Goal: Task Accomplishment & Management: Manage account settings

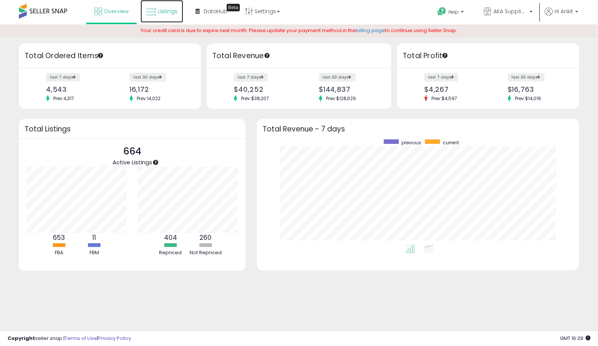
click at [163, 9] on span "Listings" at bounding box center [168, 12] width 20 height 8
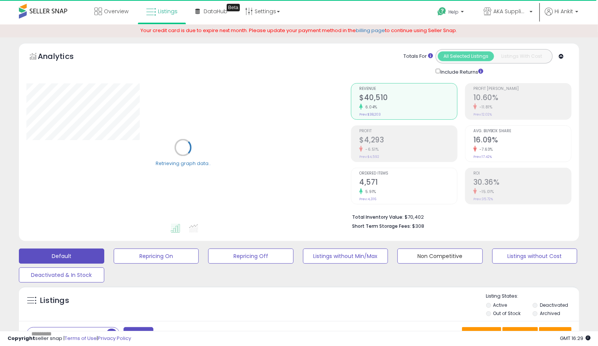
click at [444, 254] on button "Non Competitive" at bounding box center [439, 256] width 85 height 15
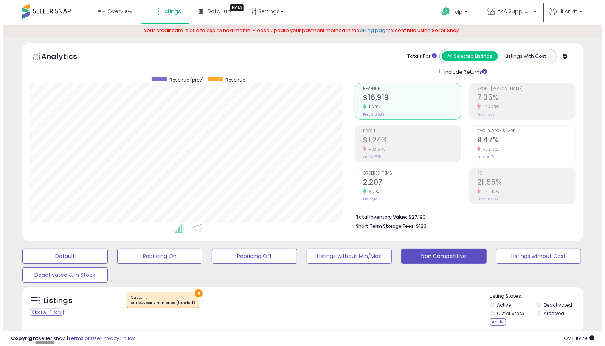
scroll to position [155, 325]
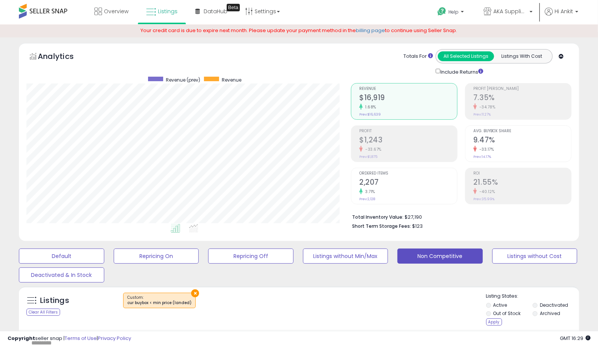
click at [492, 321] on div "Apply" at bounding box center [494, 322] width 16 height 7
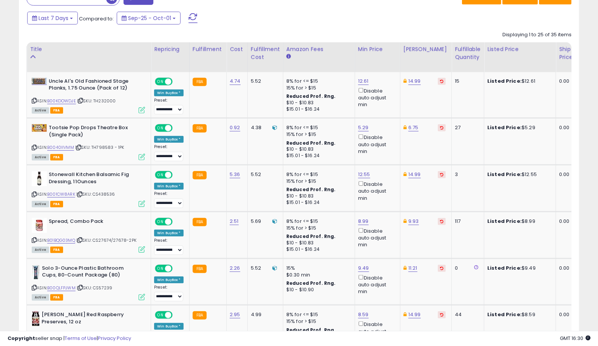
scroll to position [0, 0]
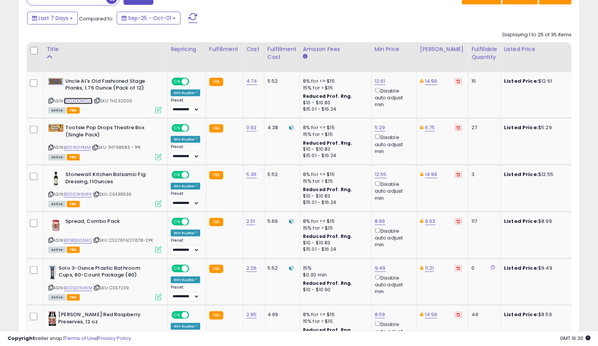
click at [79, 98] on link "B00KDOWDJE" at bounding box center [78, 101] width 29 height 6
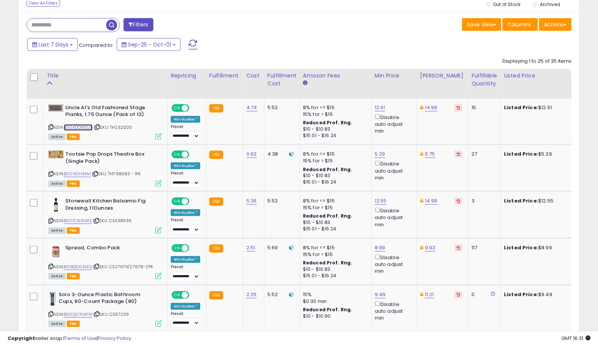
scroll to position [294, 0]
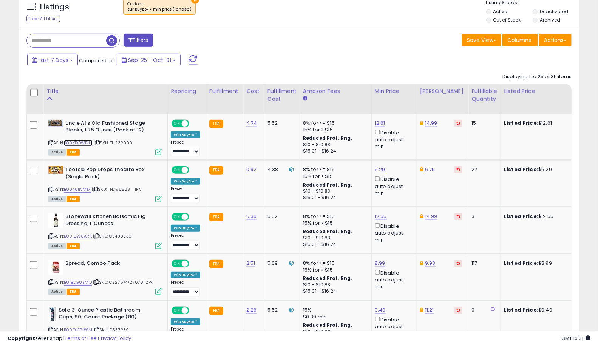
click at [80, 141] on link "B00KDOWDJE" at bounding box center [78, 143] width 29 height 6
click at [381, 123] on link "12.61" at bounding box center [380, 123] width 11 height 8
type input "*****"
click at [401, 96] on icon "submit" at bounding box center [398, 96] width 5 height 5
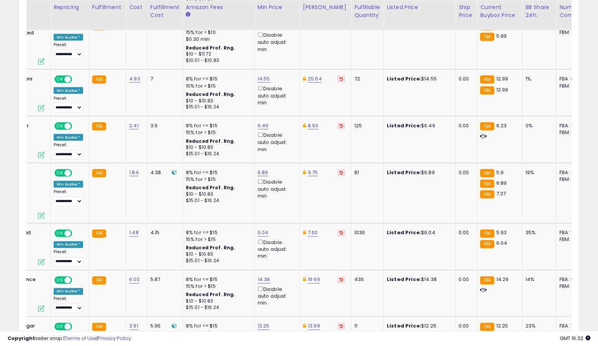
scroll to position [0, 0]
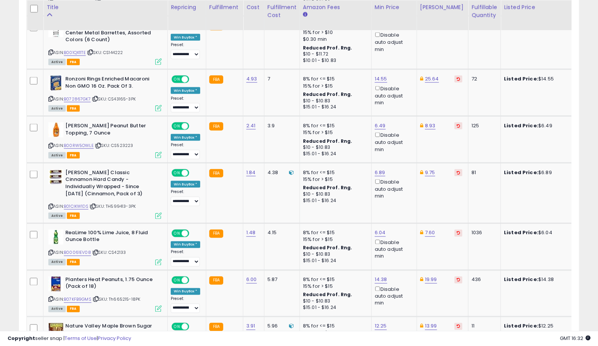
click at [30, 325] on div at bounding box center [559, 324] width 1067 height 0
drag, startPoint x: 30, startPoint y: 325, endPoint x: 39, endPoint y: 316, distance: 12.3
click at [30, 324] on div at bounding box center [559, 324] width 1067 height 0
click at [76, 203] on link "B01CIKW1DS" at bounding box center [76, 206] width 25 height 6
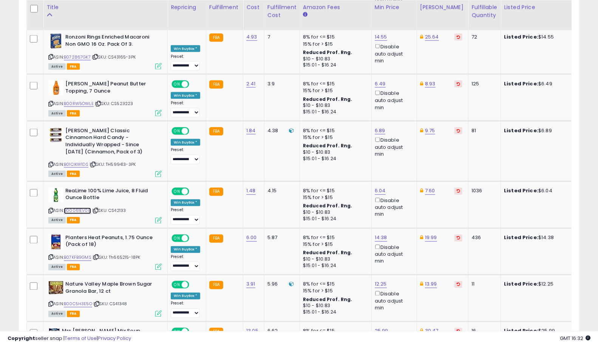
click at [86, 208] on link "B00061EV08" at bounding box center [77, 211] width 27 height 6
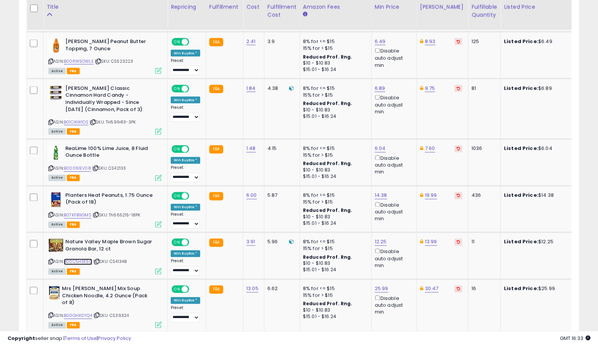
click at [84, 259] on link "B00C5H3E5O" at bounding box center [78, 262] width 28 height 6
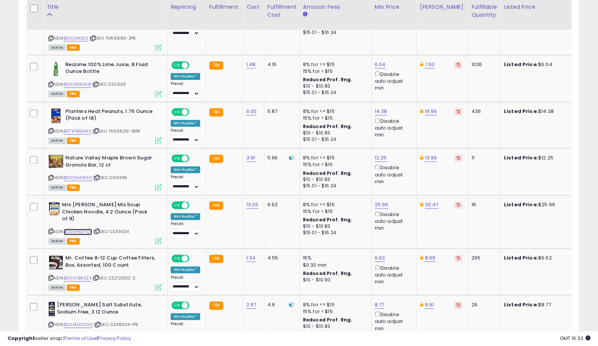
click at [80, 229] on link "B00GHX0YQ4" at bounding box center [78, 232] width 28 height 6
click at [381, 201] on link "25.99" at bounding box center [382, 205] width 14 height 8
type input "*****"
click at [402, 166] on icon "submit" at bounding box center [400, 167] width 5 height 5
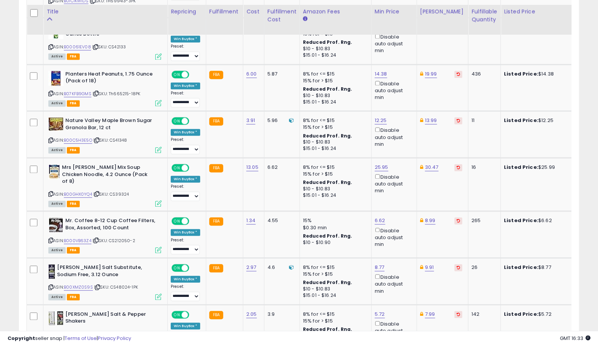
scroll to position [881, 0]
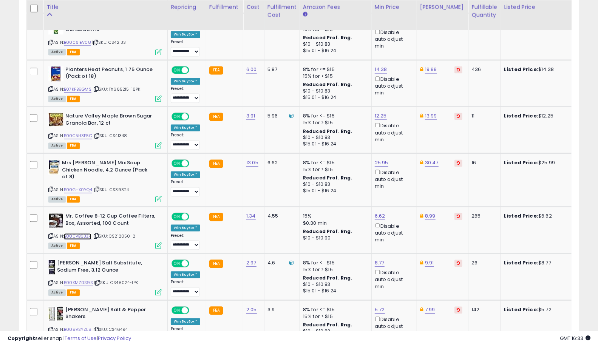
click at [84, 233] on link "B000VB63Z4" at bounding box center [78, 236] width 28 height 6
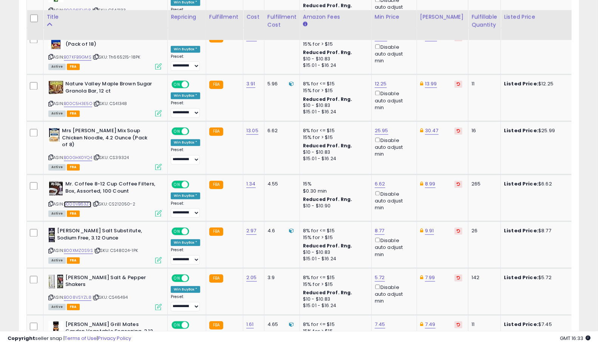
scroll to position [923, 0]
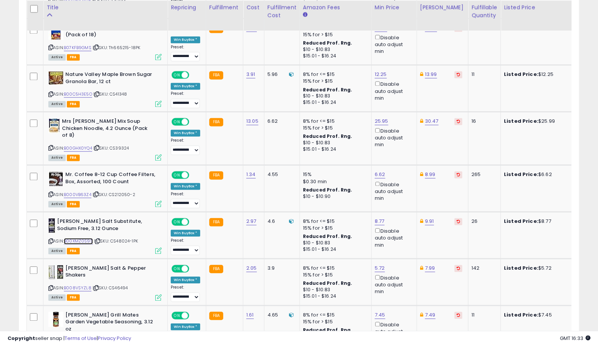
click at [83, 238] on link "B00XMZ0S9S" at bounding box center [78, 241] width 29 height 6
click at [51, 239] on icon at bounding box center [50, 241] width 5 height 4
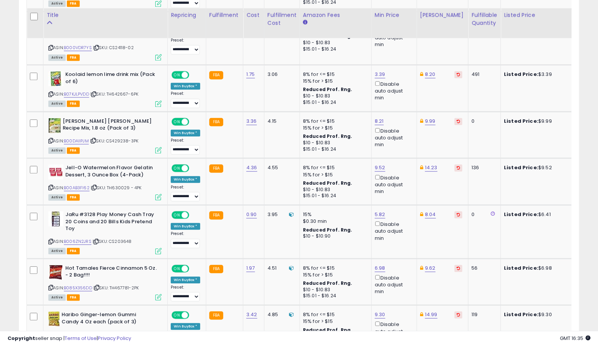
scroll to position [1259, 0]
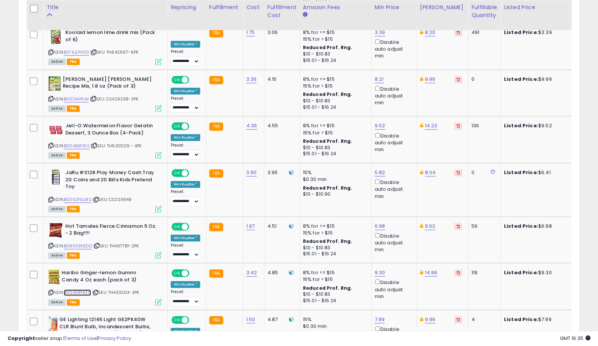
click at [80, 289] on link "B009ERFKZ0" at bounding box center [77, 292] width 27 height 6
click at [79, 243] on link "B085X356DD" at bounding box center [78, 246] width 28 height 6
click at [382, 223] on link "6.98" at bounding box center [380, 227] width 11 height 8
type input "****"
click at [405, 169] on button "submit" at bounding box center [398, 171] width 13 height 11
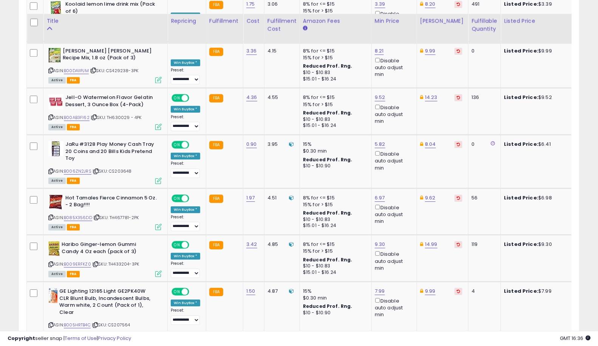
scroll to position [1301, 0]
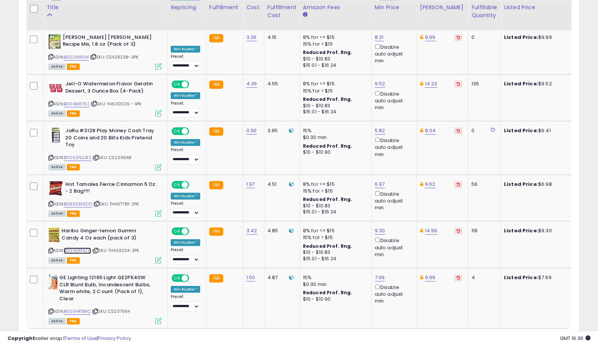
click at [80, 247] on link "B009ERFKZ0" at bounding box center [77, 250] width 27 height 6
click at [51, 249] on icon at bounding box center [50, 251] width 5 height 4
click at [379, 227] on link "9.30" at bounding box center [380, 231] width 11 height 8
type input "***"
click at [401, 174] on icon "submit" at bounding box center [398, 175] width 5 height 5
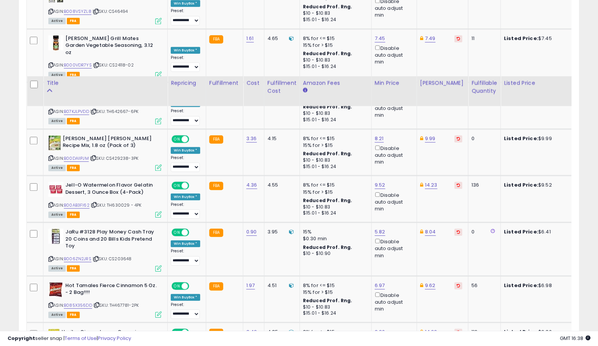
scroll to position [1326, 0]
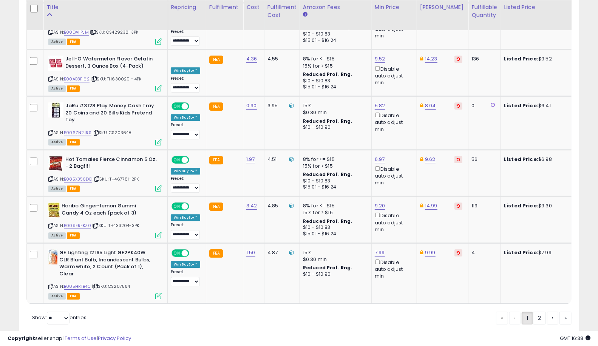
click at [541, 312] on link "2" at bounding box center [539, 318] width 13 height 13
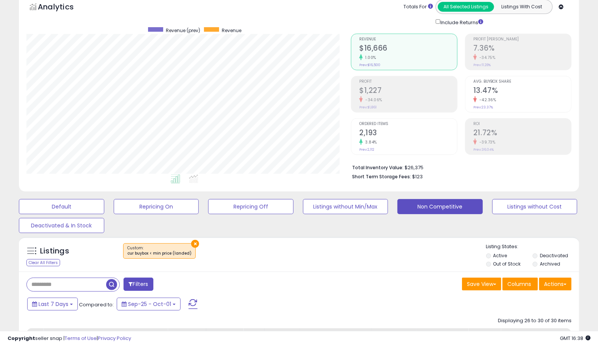
scroll to position [0, 0]
